Goal: Communication & Community: Connect with others

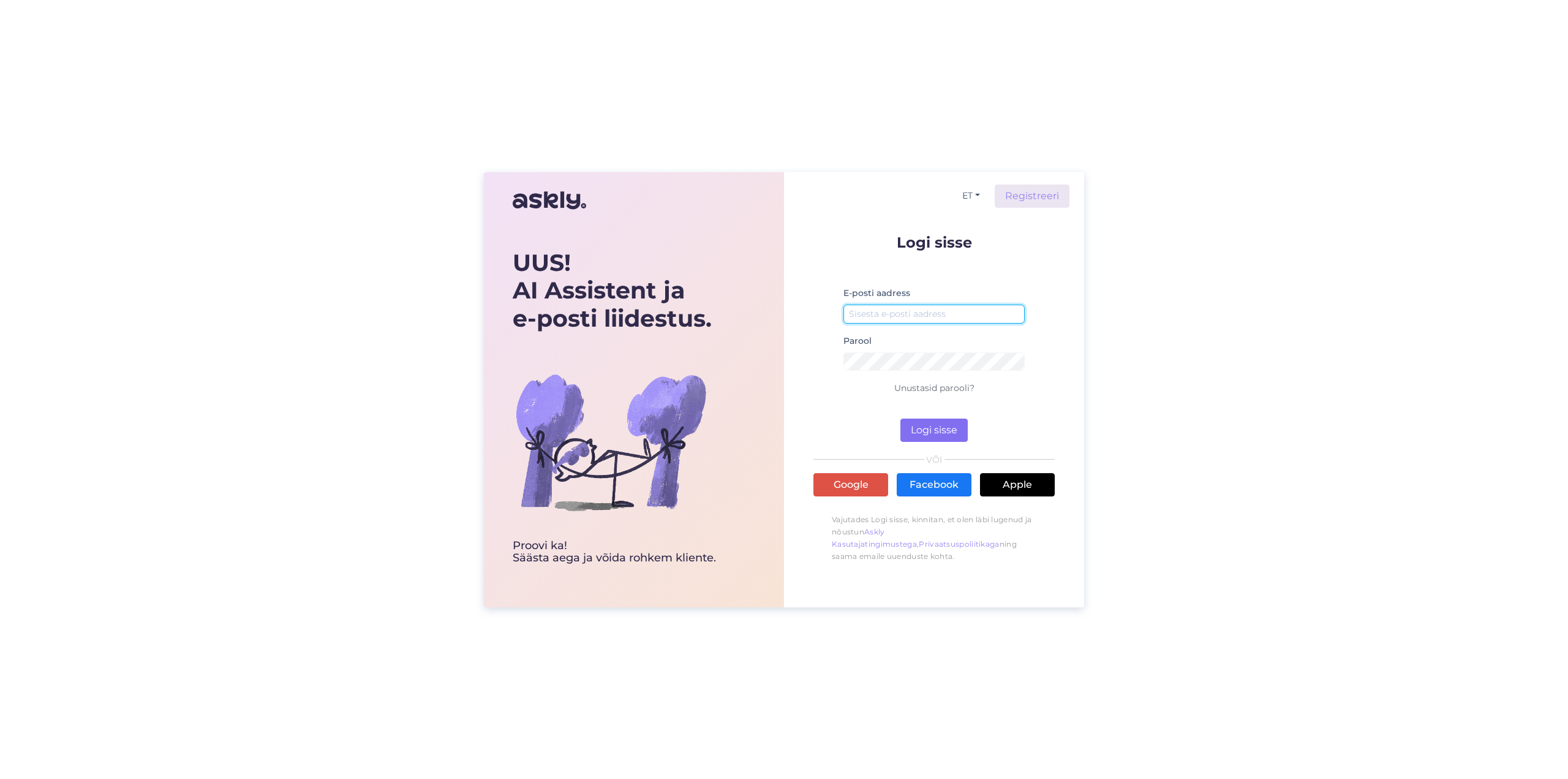
type input "kampaania@kuusakoski.com"
click at [954, 427] on button "Logi sisse" at bounding box center [934, 430] width 68 height 23
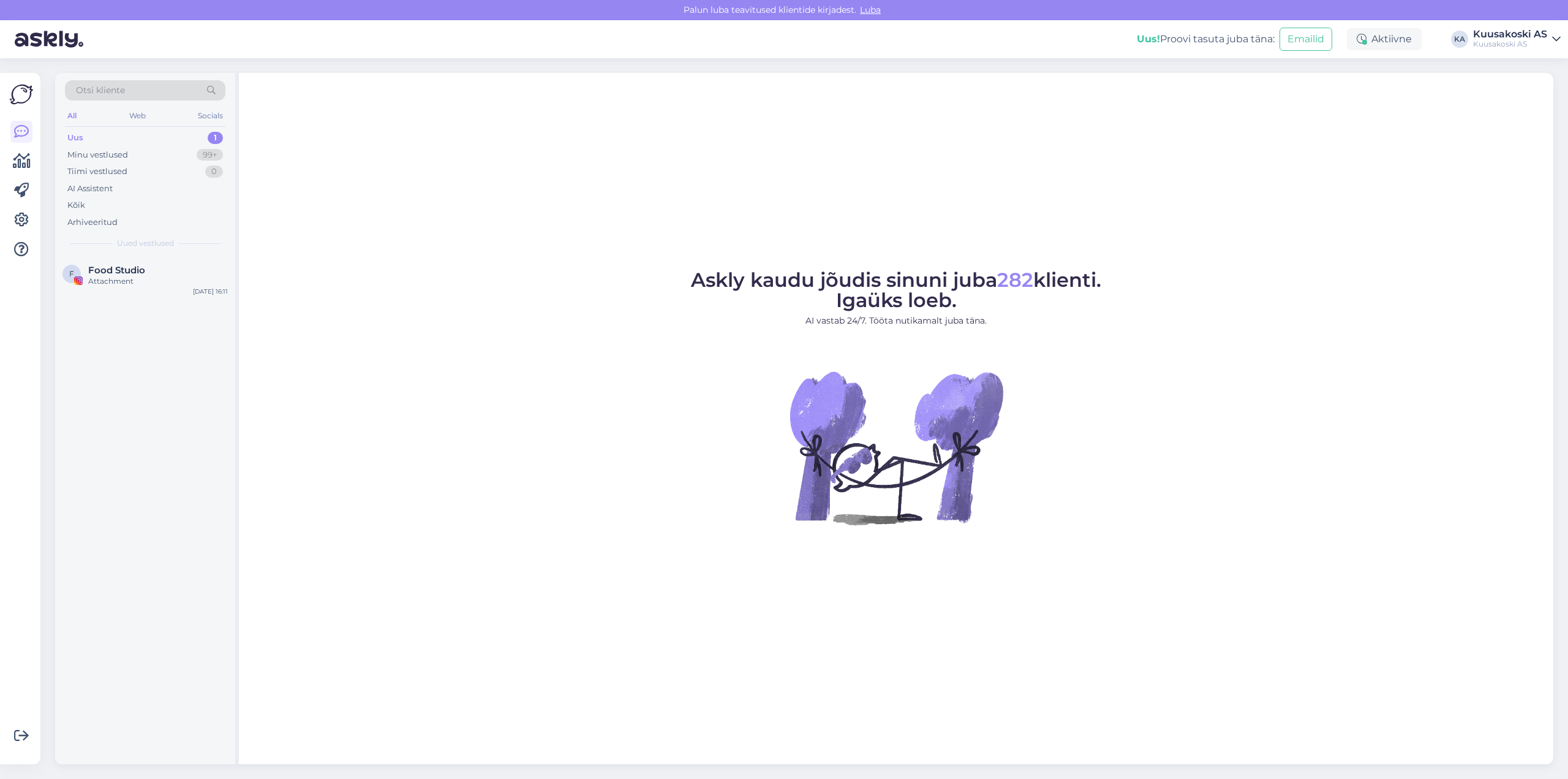
click at [75, 132] on div "Uus" at bounding box center [75, 137] width 15 height 13
click at [113, 272] on span "Food Studio" at bounding box center [116, 269] width 57 height 11
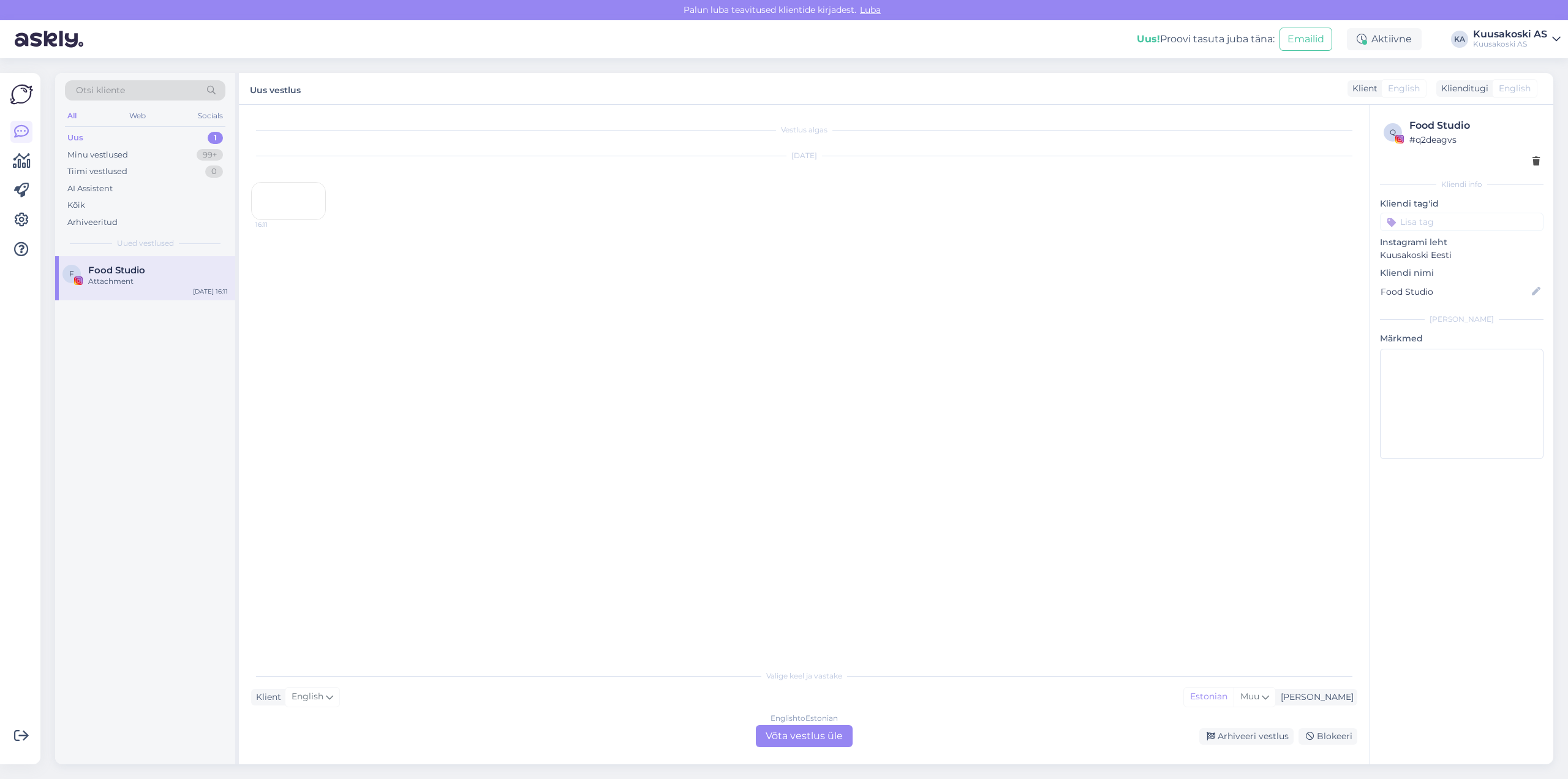
click at [286, 220] on div "16:11" at bounding box center [288, 200] width 75 height 38
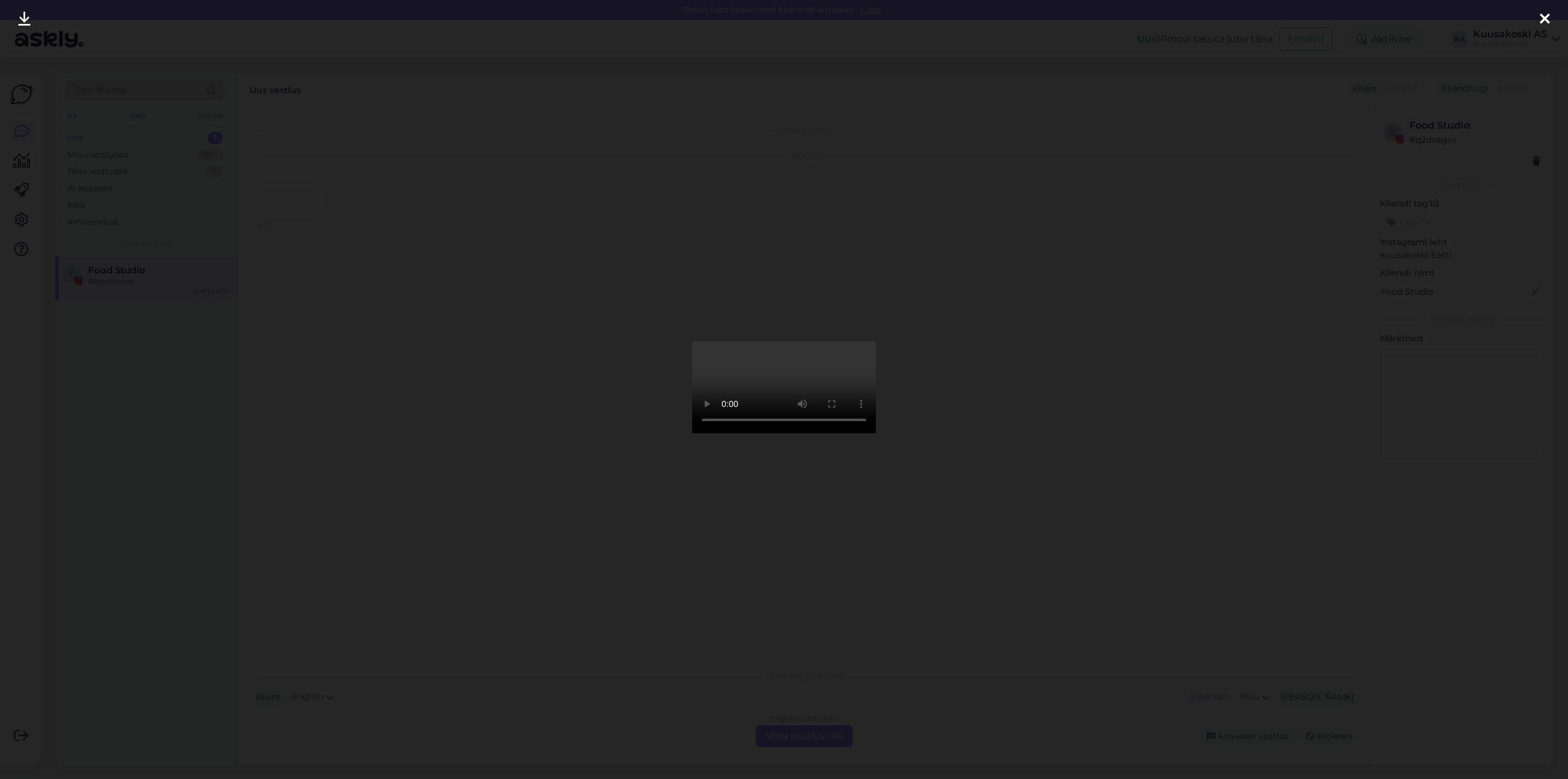
click at [1265, 750] on div at bounding box center [784, 389] width 1568 height 779
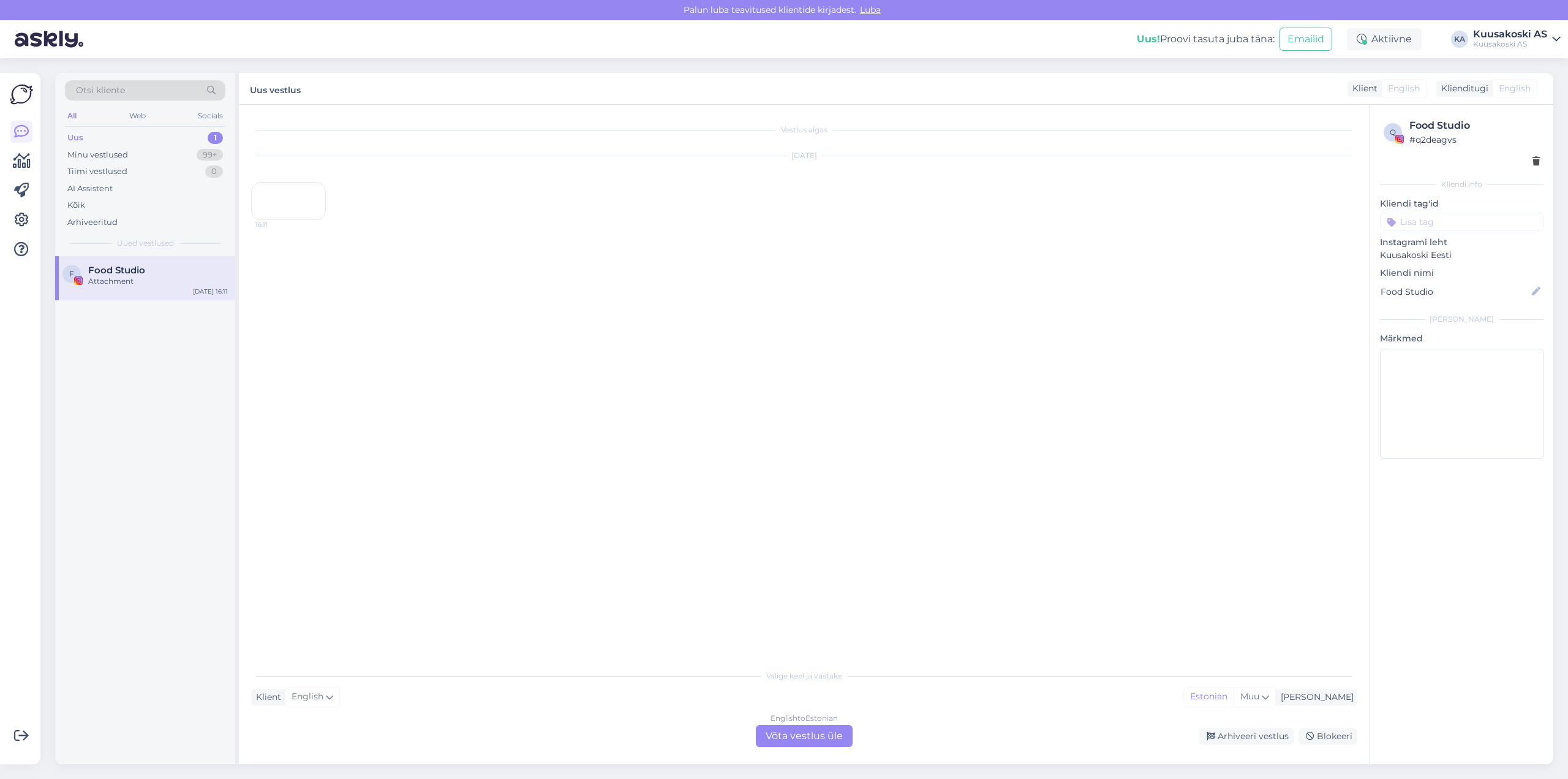
click at [311, 220] on div "16:11" at bounding box center [288, 200] width 75 height 38
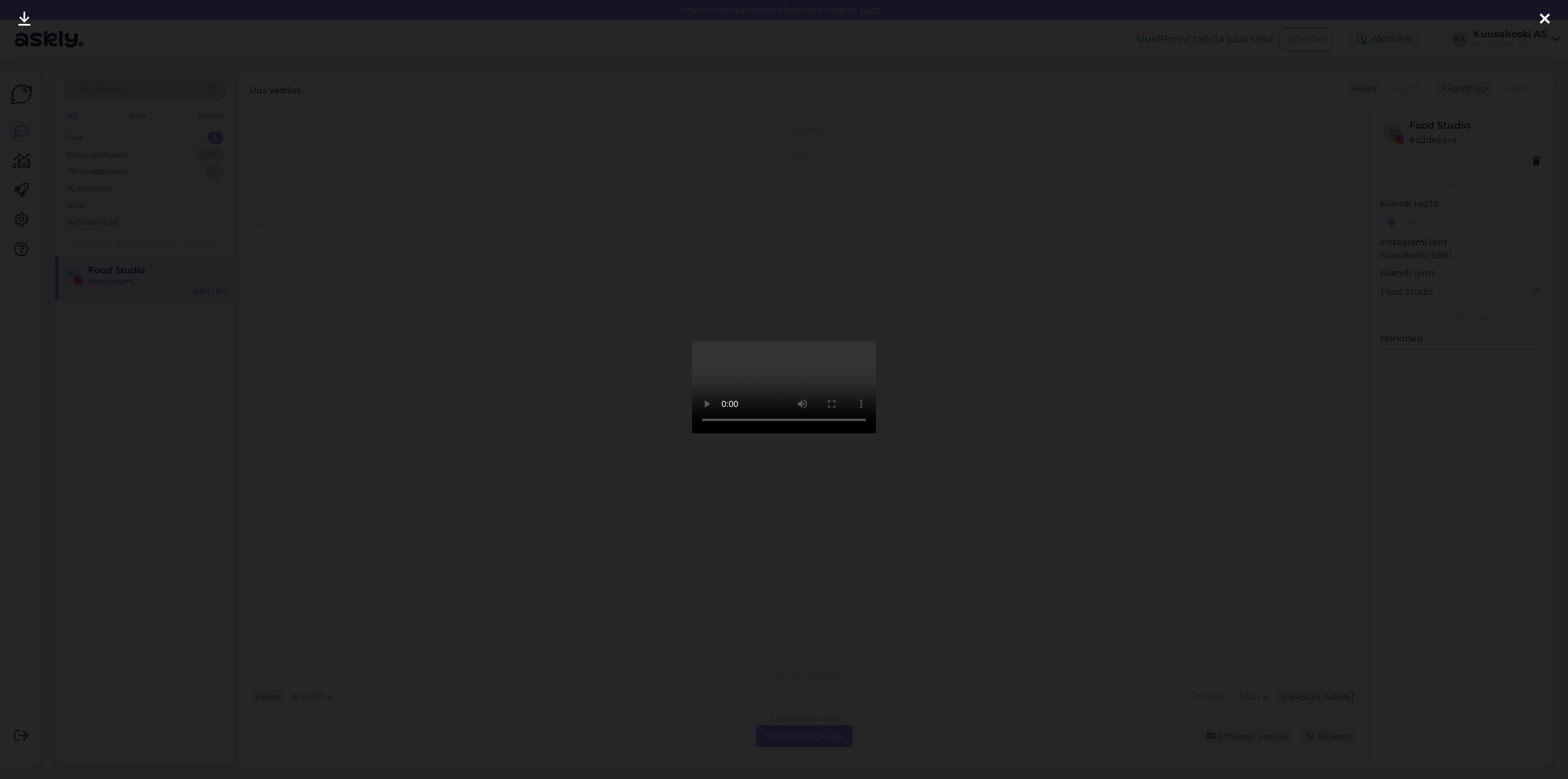
click at [1548, 19] on icon at bounding box center [1545, 19] width 10 height 15
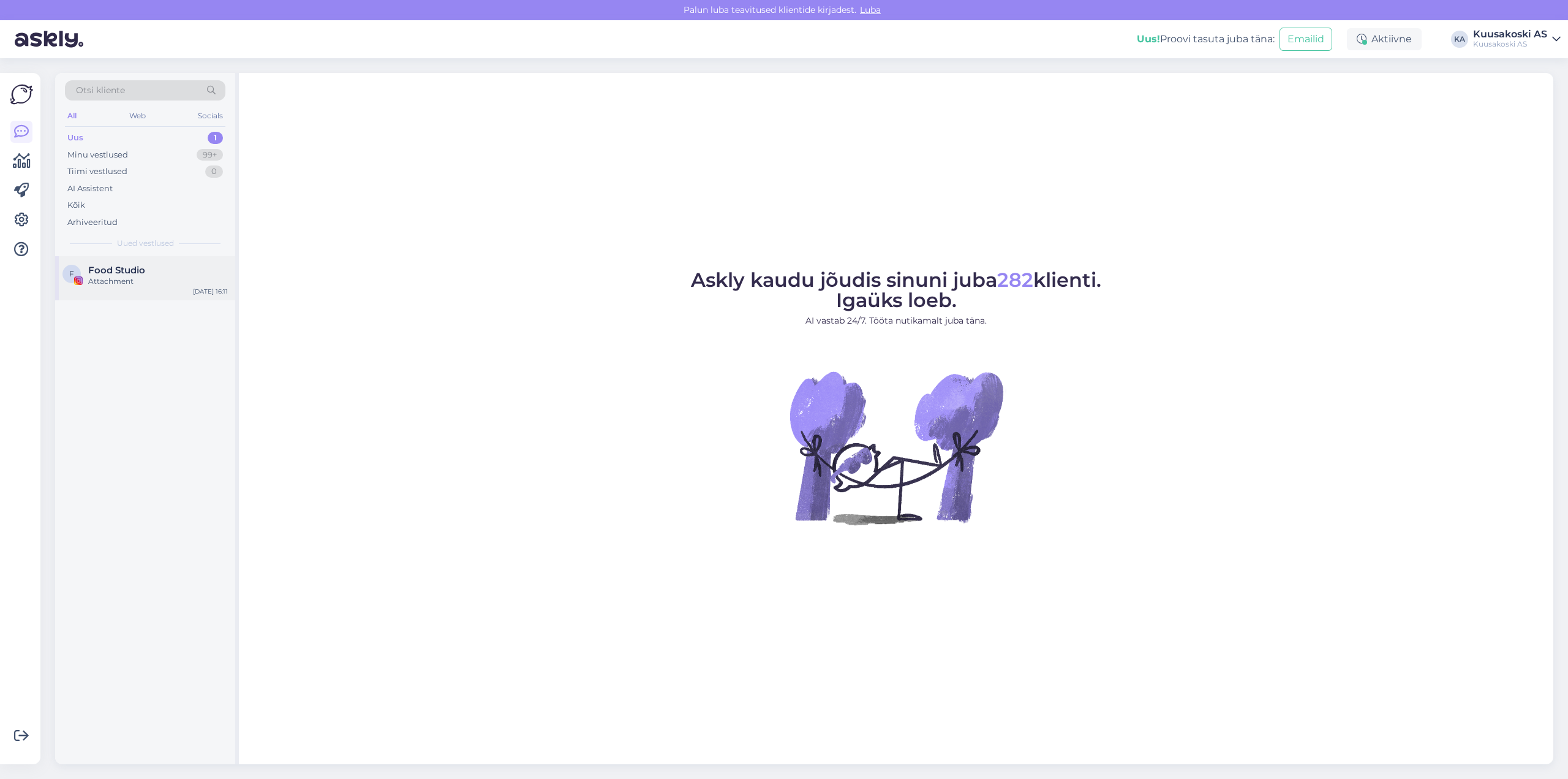
click at [106, 271] on span "Food Studio" at bounding box center [116, 269] width 57 height 11
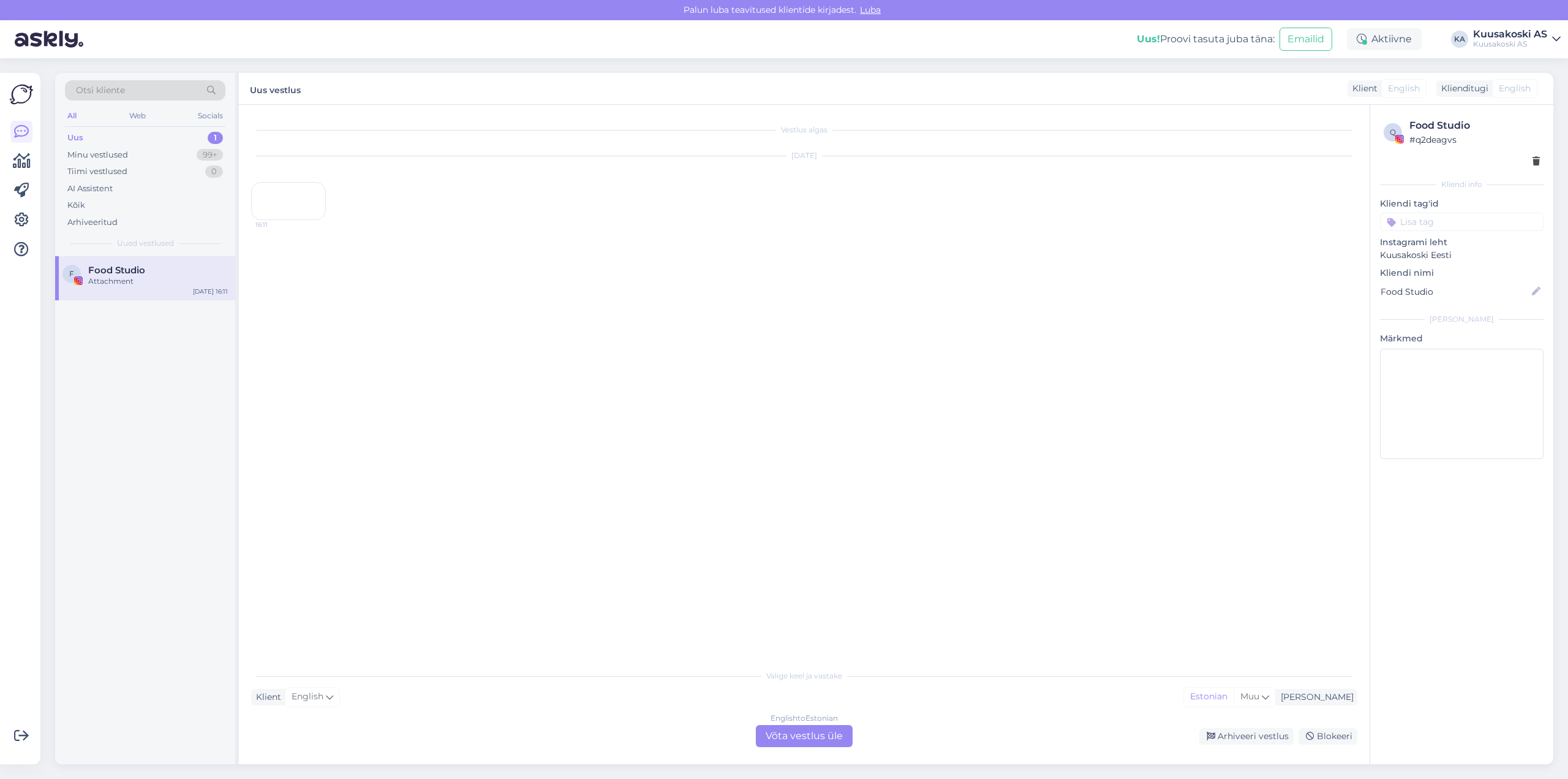
click at [293, 220] on div "16:11" at bounding box center [288, 200] width 75 height 38
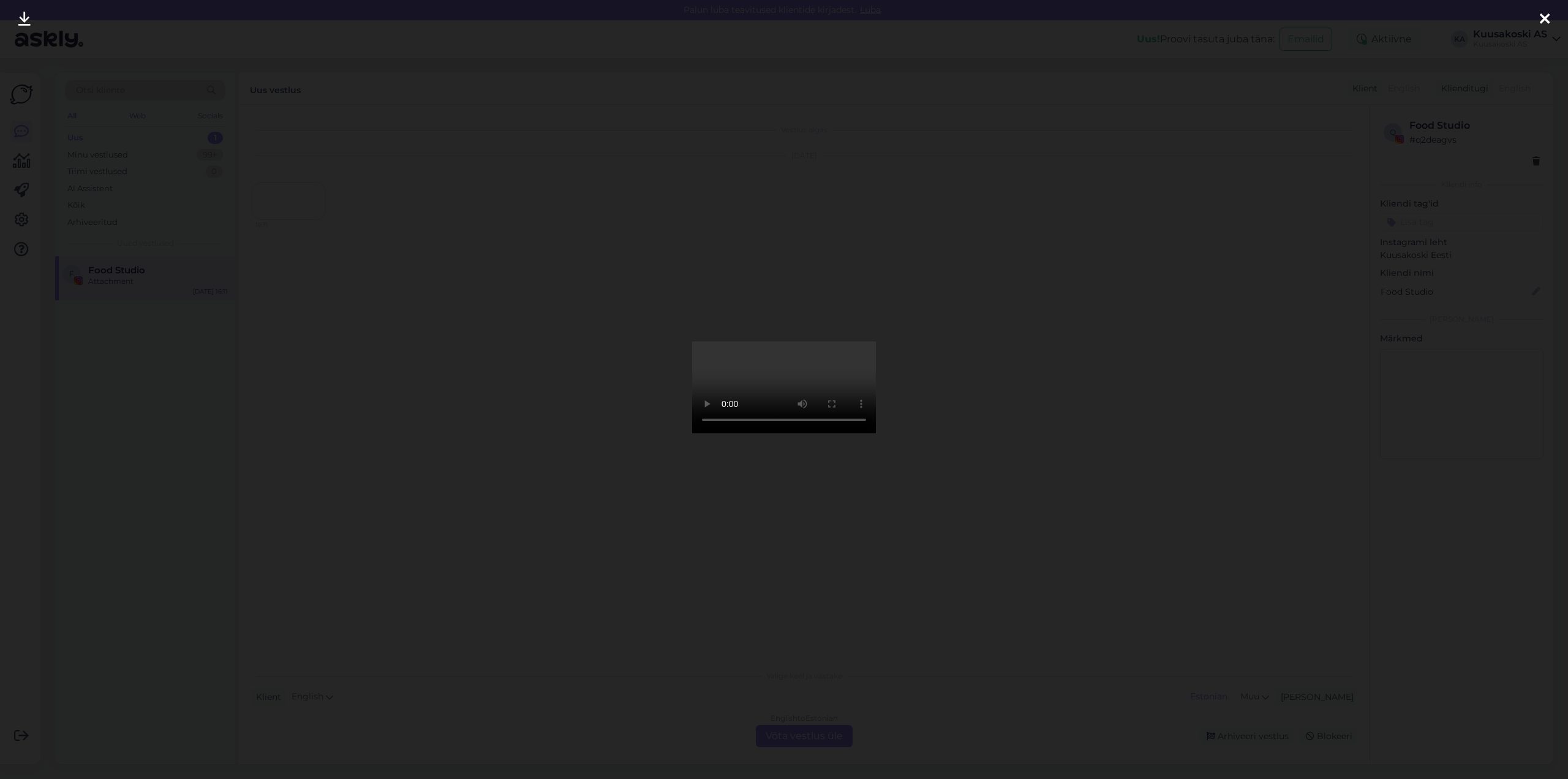
click at [1548, 20] on icon at bounding box center [1545, 19] width 10 height 15
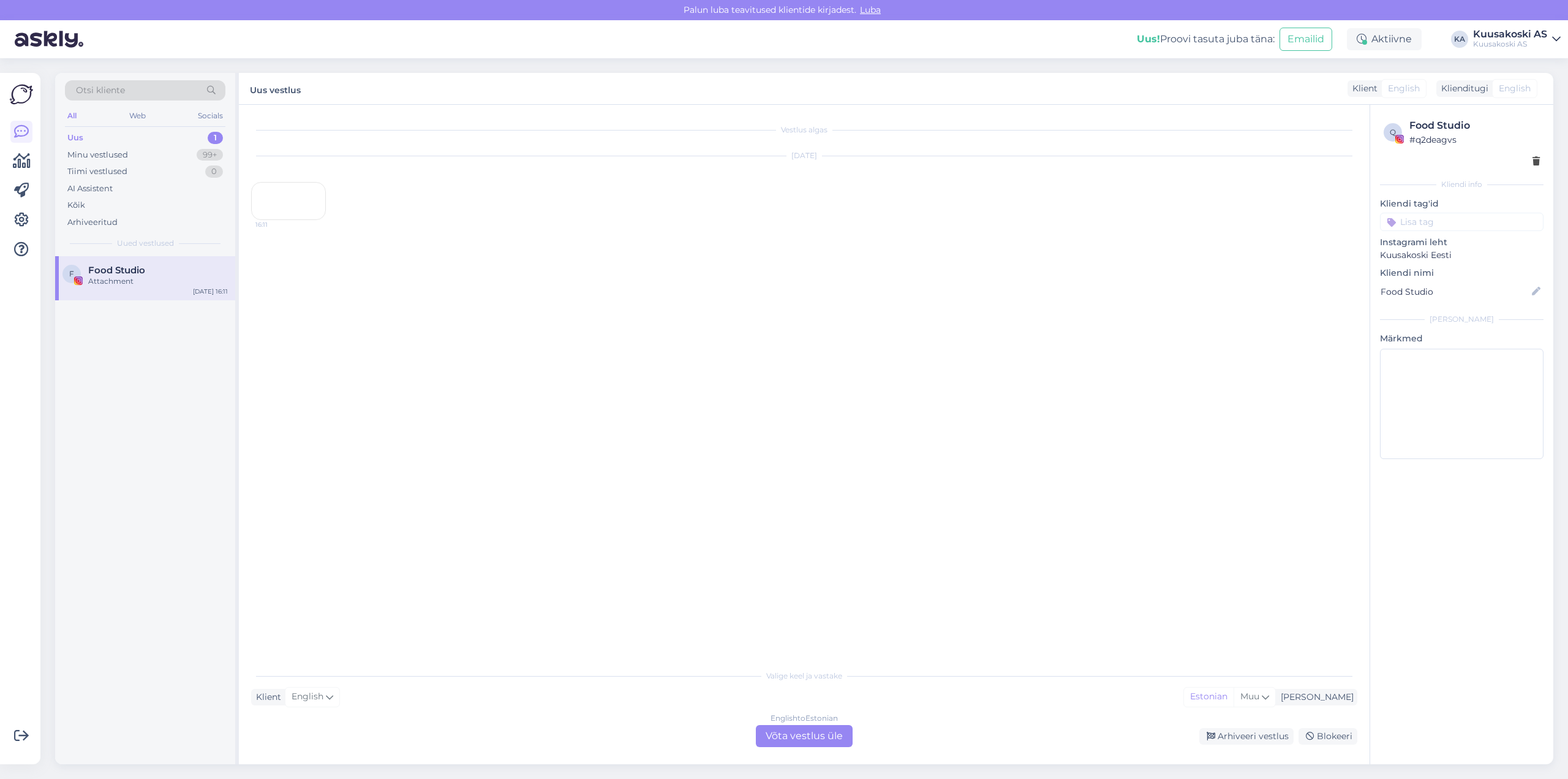
click at [70, 137] on div "Uus" at bounding box center [75, 137] width 15 height 13
